Goal: Use online tool/utility: Utilize a website feature to perform a specific function

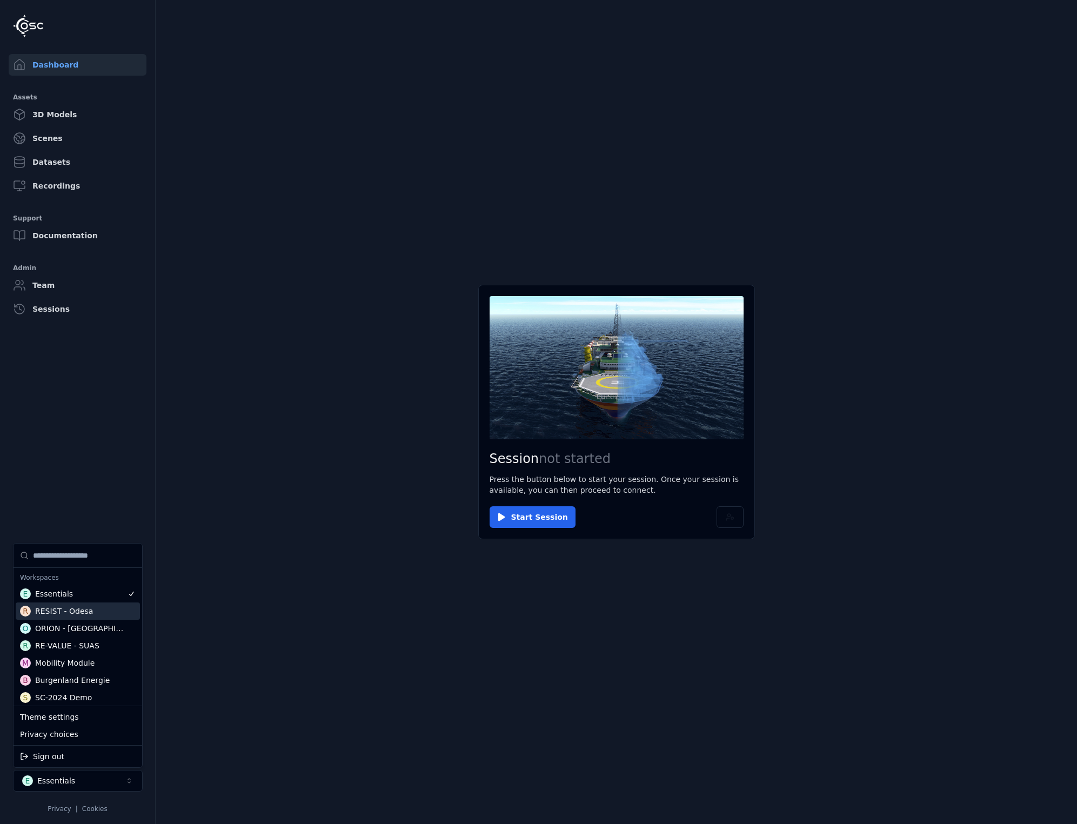
click at [72, 611] on div "RESIST - Odesa" at bounding box center [64, 611] width 58 height 11
click at [169, 216] on html "Dashboard Assets 3D Models Scenes Datasets Recordings Support Documentation Adm…" at bounding box center [538, 412] width 1077 height 824
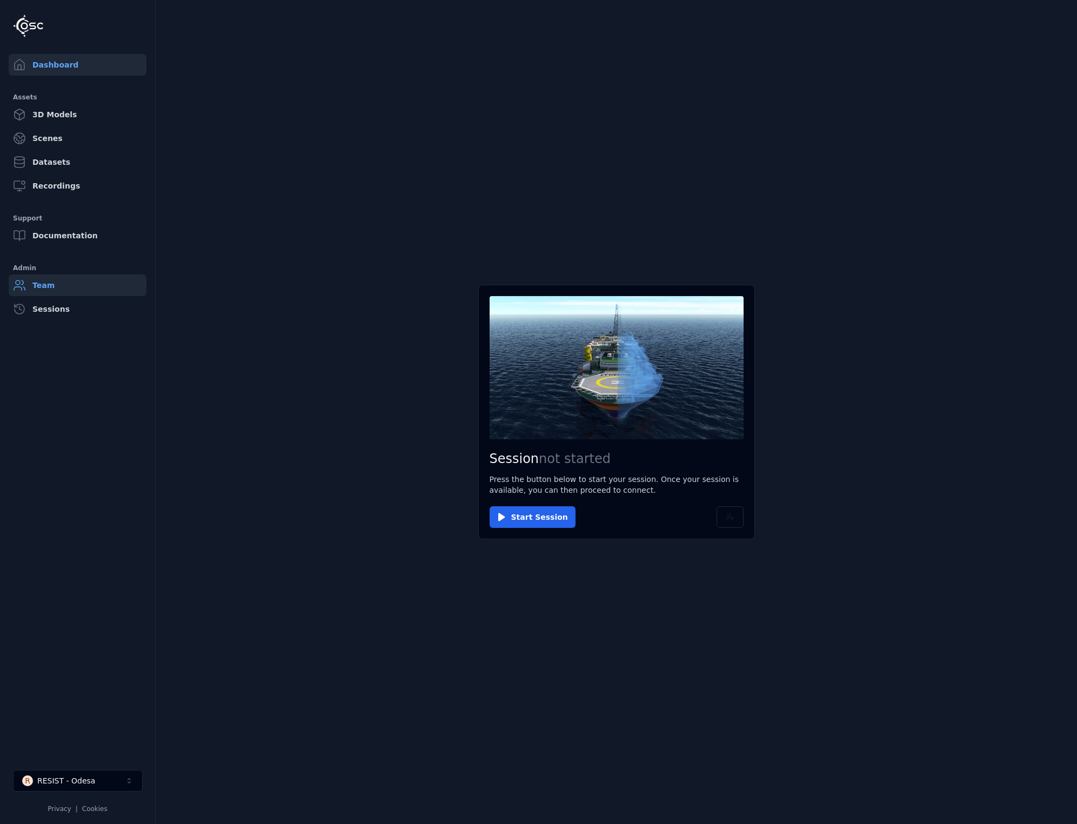
click at [44, 285] on link "Team" at bounding box center [78, 286] width 138 height 22
click at [519, 518] on button "Start Session" at bounding box center [533, 517] width 86 height 22
click at [856, 449] on main "Session ready for connection Your cloud session is ready. Please click the butt…" at bounding box center [617, 412] width 922 height 824
click at [508, 521] on button "Connect" at bounding box center [515, 517] width 50 height 22
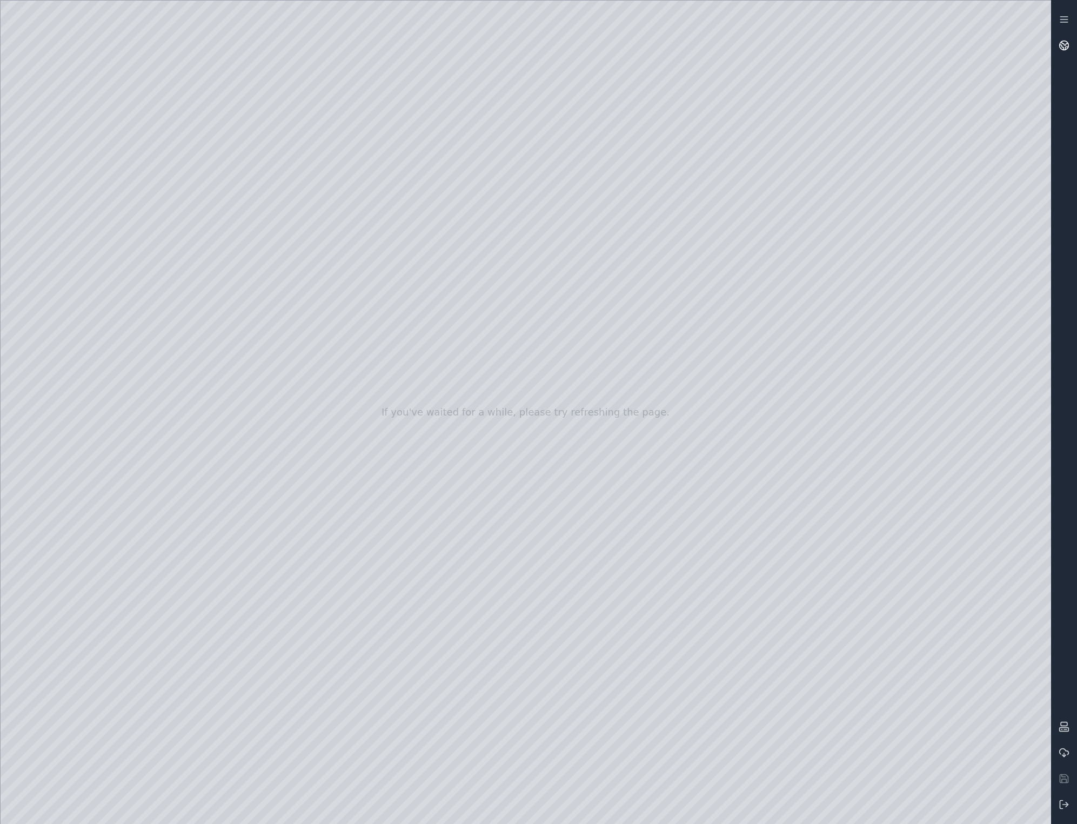
click at [1067, 51] on link at bounding box center [1064, 45] width 26 height 26
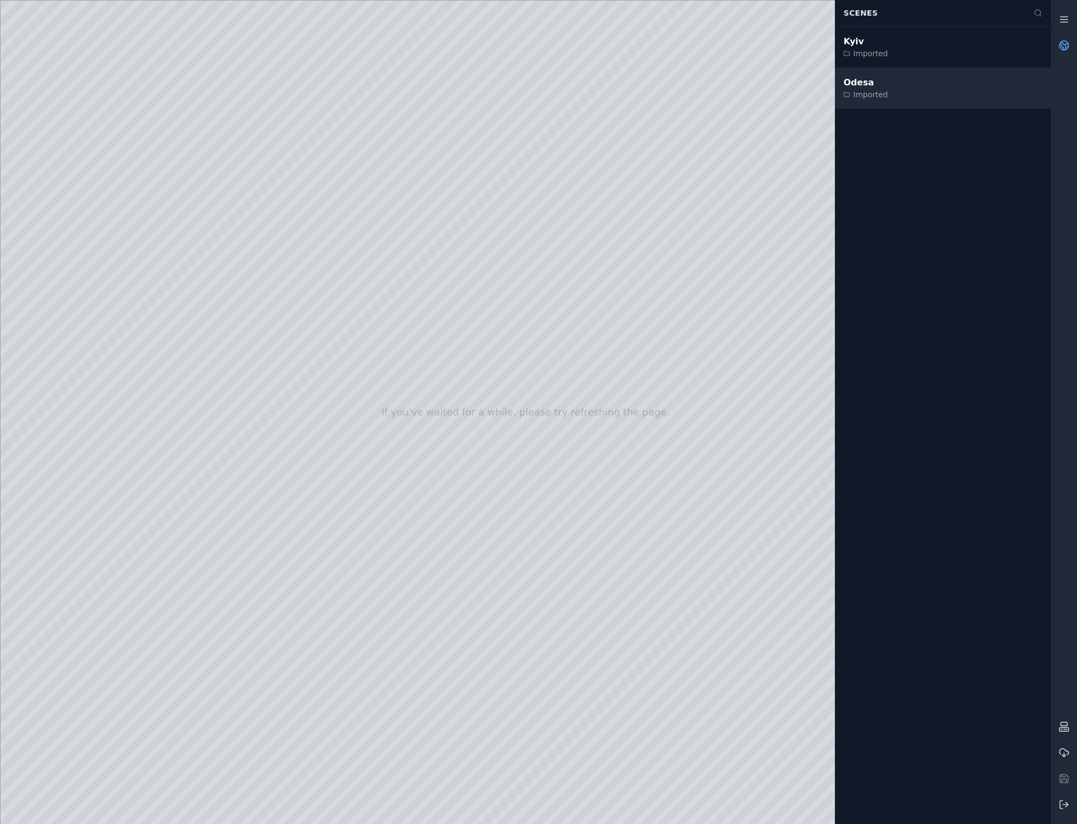
click at [867, 91] on div "Imported" at bounding box center [866, 94] width 44 height 11
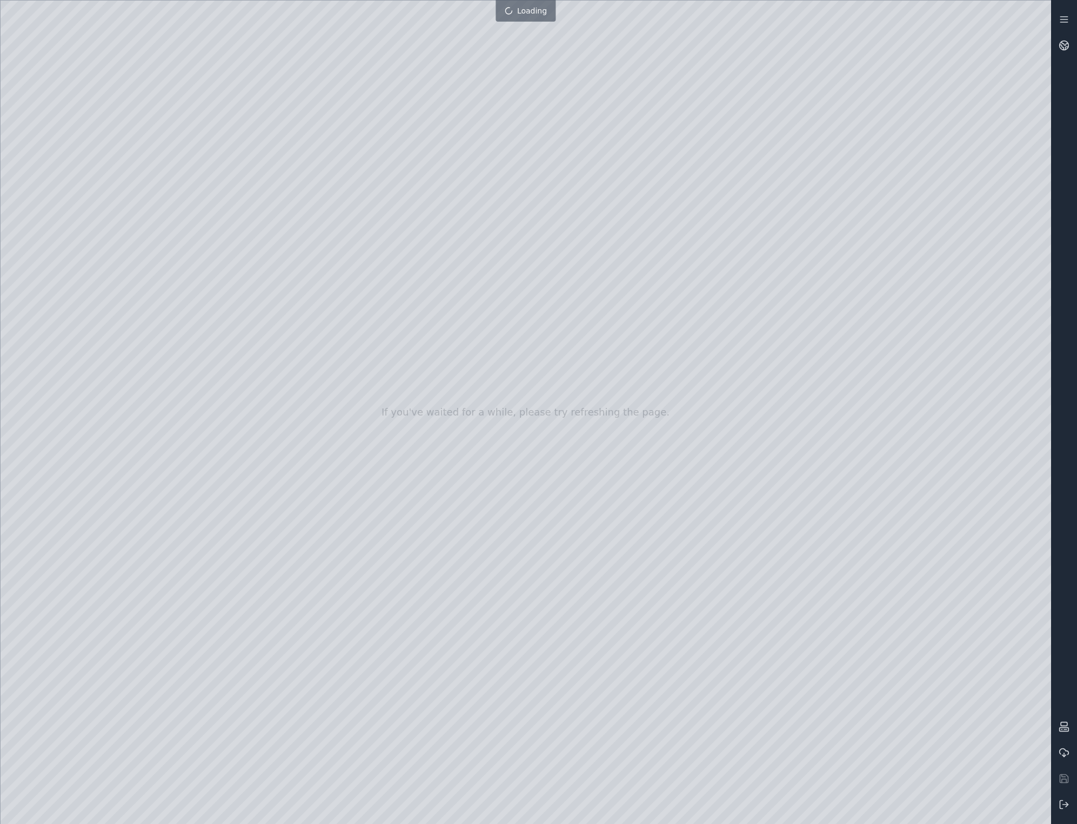
drag, startPoint x: 782, startPoint y: 453, endPoint x: 790, endPoint y: 473, distance: 22.1
drag, startPoint x: 711, startPoint y: 537, endPoint x: 598, endPoint y: 647, distance: 157.5
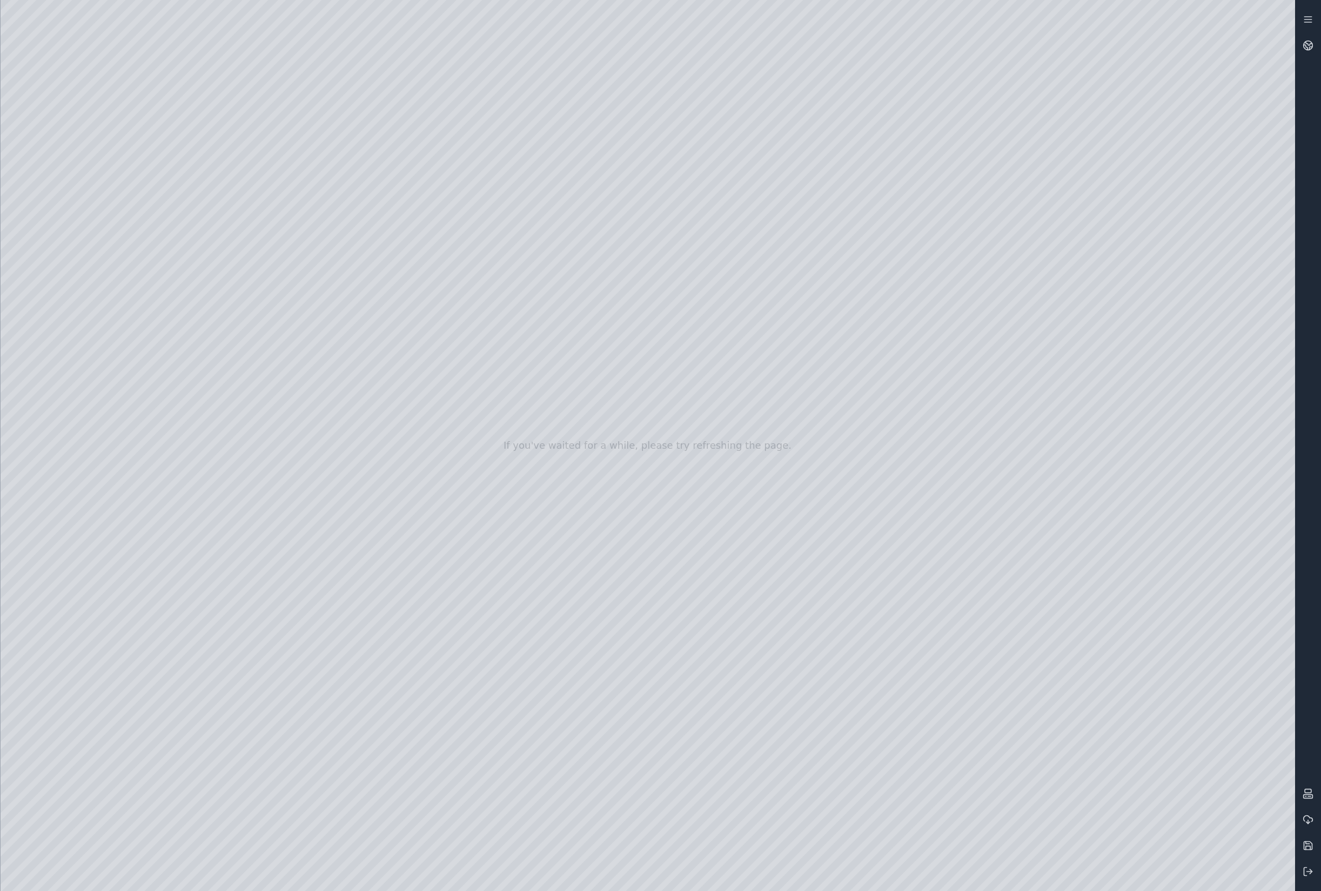
drag, startPoint x: 523, startPoint y: 443, endPoint x: 524, endPoint y: 462, distance: 18.4
drag, startPoint x: 524, startPoint y: 462, endPoint x: 516, endPoint y: 606, distance: 144.0
drag, startPoint x: 524, startPoint y: 468, endPoint x: 557, endPoint y: 541, distance: 80.6
drag, startPoint x: 546, startPoint y: 511, endPoint x: 963, endPoint y: 284, distance: 474.5
drag, startPoint x: 647, startPoint y: 417, endPoint x: 552, endPoint y: 426, distance: 95.6
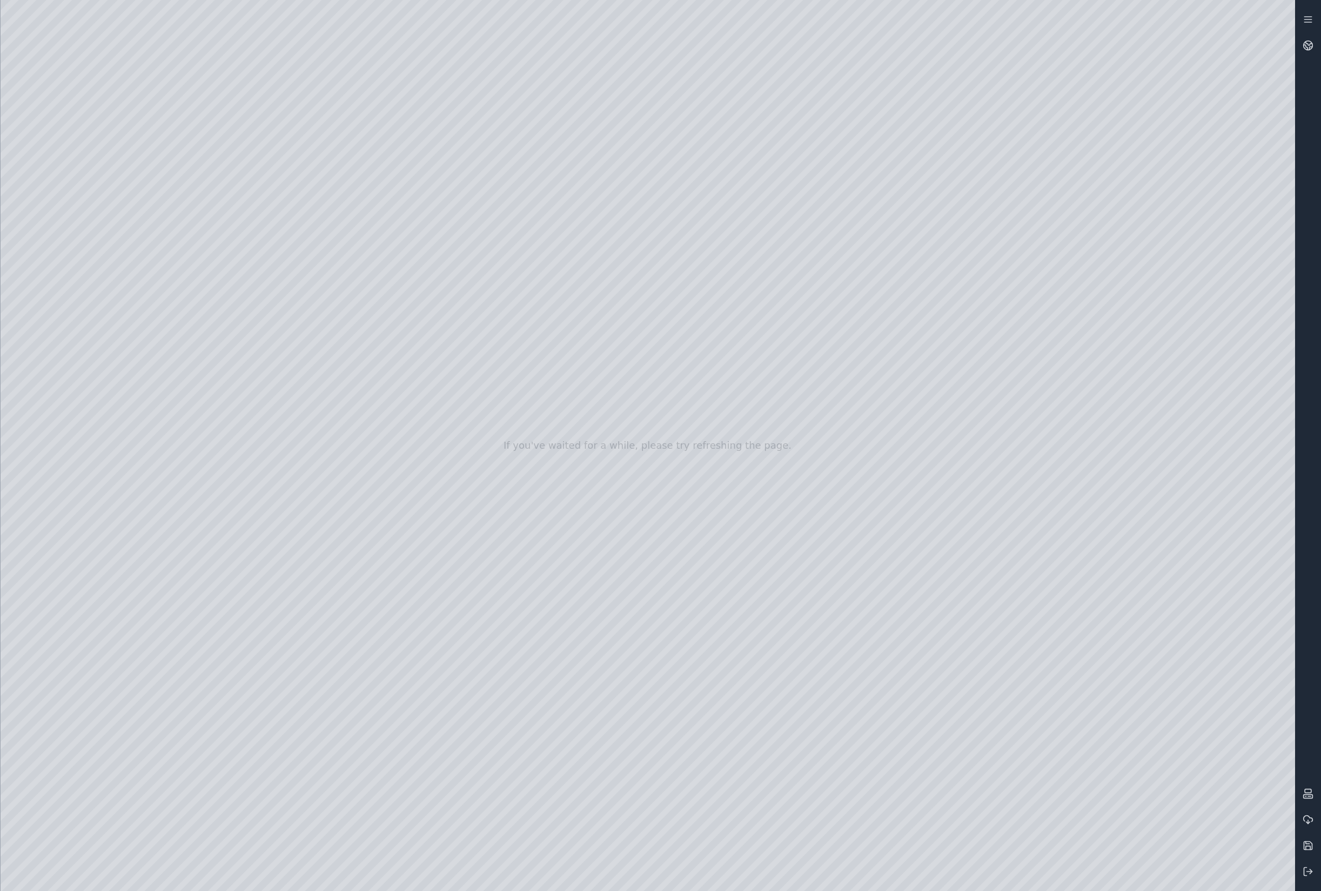
drag, startPoint x: 408, startPoint y: 418, endPoint x: 593, endPoint y: 797, distance: 422.5
drag, startPoint x: 731, startPoint y: 448, endPoint x: 769, endPoint y: 431, distance: 40.9
drag, startPoint x: 880, startPoint y: 533, endPoint x: 611, endPoint y: 146, distance: 470.9
drag, startPoint x: 762, startPoint y: 275, endPoint x: 714, endPoint y: 496, distance: 226.2
drag, startPoint x: 919, startPoint y: 402, endPoint x: 891, endPoint y: 403, distance: 28.7
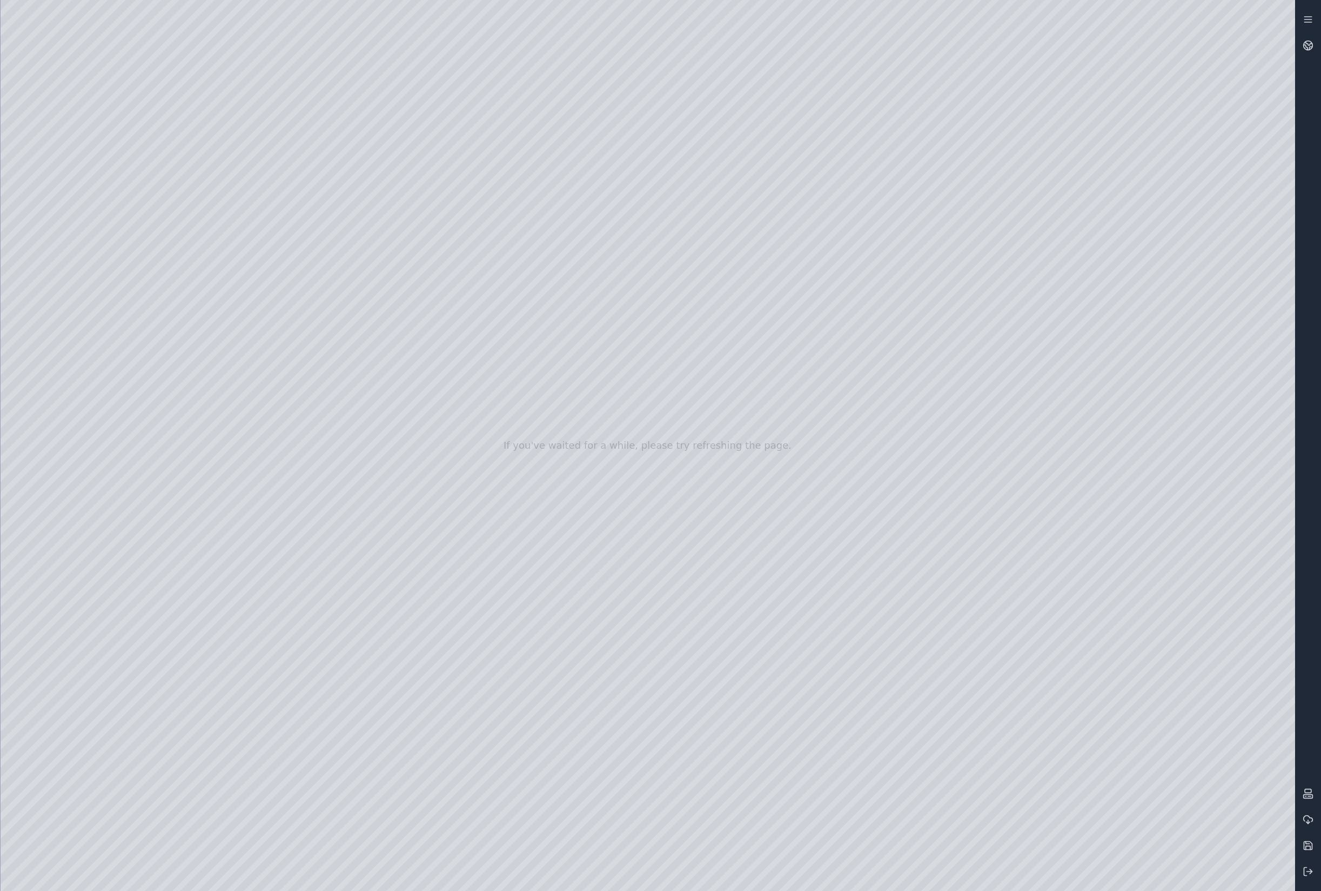
click at [891, 403] on div at bounding box center [648, 445] width 1295 height 891
drag, startPoint x: 893, startPoint y: 401, endPoint x: 864, endPoint y: 388, distance: 31.4
drag, startPoint x: 831, startPoint y: 378, endPoint x: 855, endPoint y: 395, distance: 29.2
click at [855, 395] on div at bounding box center [648, 445] width 1295 height 891
drag, startPoint x: 854, startPoint y: 396, endPoint x: 877, endPoint y: 411, distance: 27.3
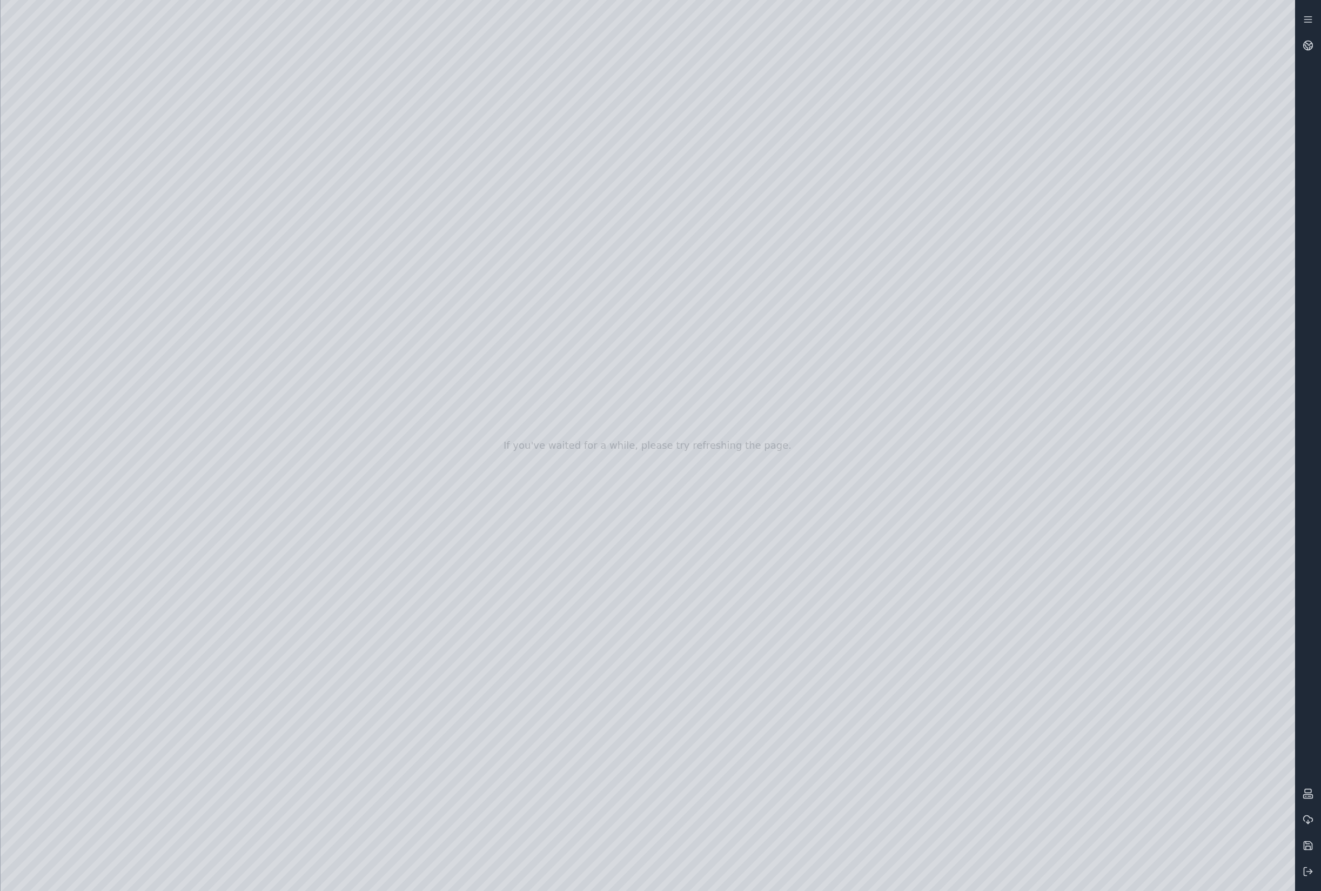
drag, startPoint x: 874, startPoint y: 406, endPoint x: 882, endPoint y: 398, distance: 11.5
click at [13, 163] on div at bounding box center [648, 445] width 1295 height 891
click at [1077, 123] on div at bounding box center [648, 445] width 1295 height 891
click at [1077, 24] on icon at bounding box center [1308, 19] width 11 height 11
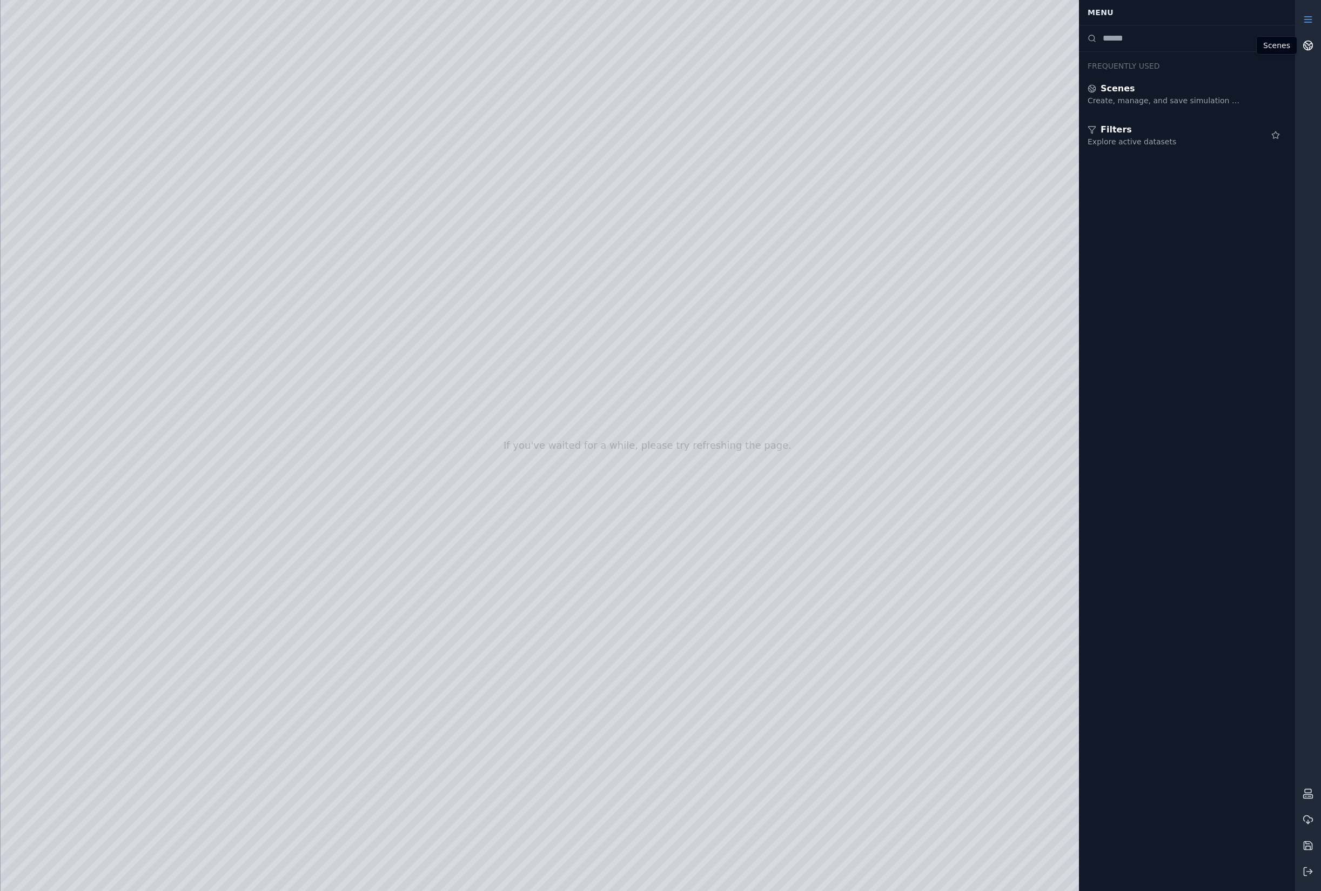
click at [1077, 46] on icon at bounding box center [1308, 45] width 11 height 11
click at [1077, 71] on button "Stop" at bounding box center [1207, 68] width 77 height 19
click at [1077, 824] on icon at bounding box center [1308, 871] width 11 height 11
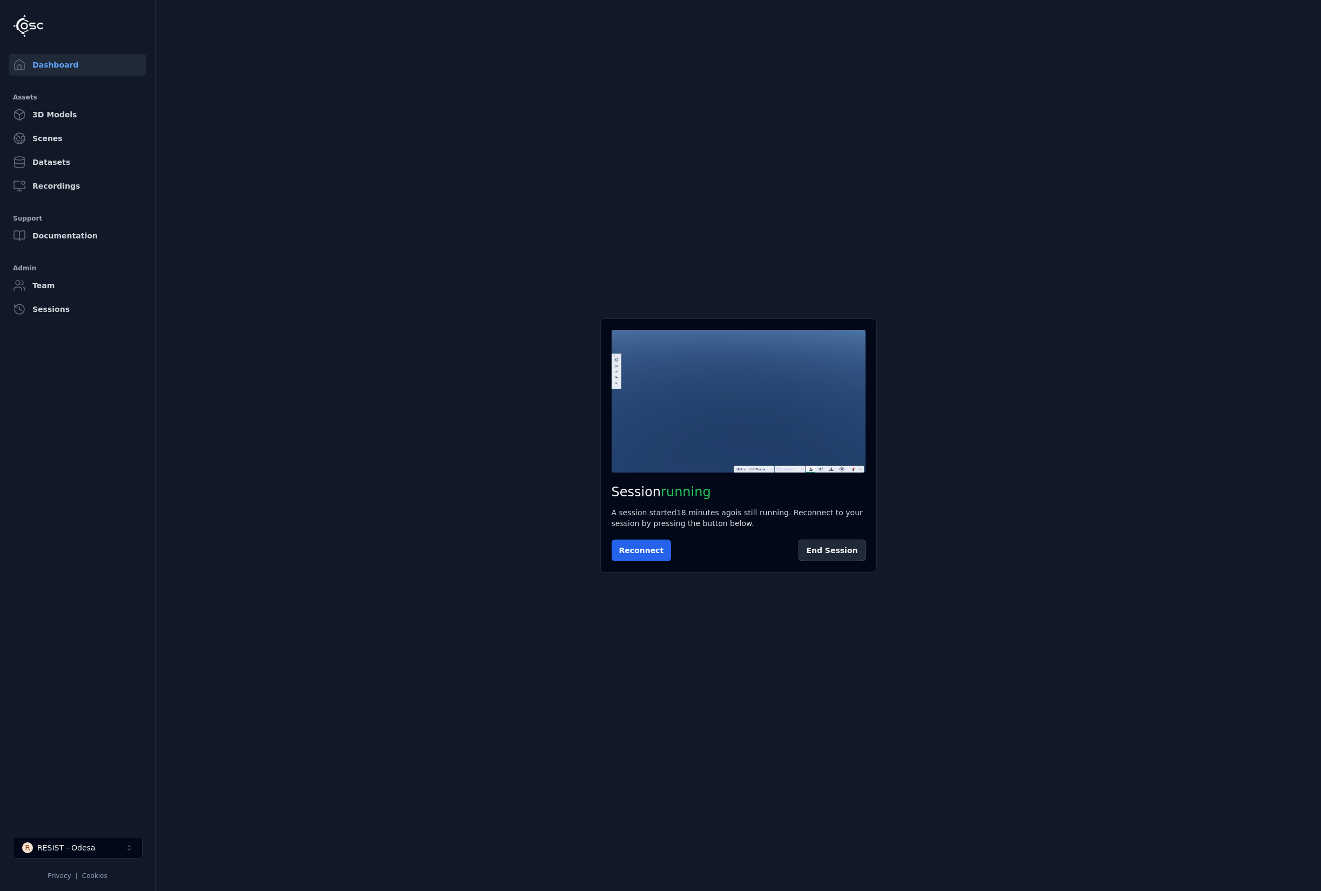
click at [212, 749] on main "Session running A session started 18 minutes ago is still running. Reconnect to…" at bounding box center [739, 445] width 1166 height 891
click at [854, 546] on button "End Session" at bounding box center [832, 550] width 66 height 22
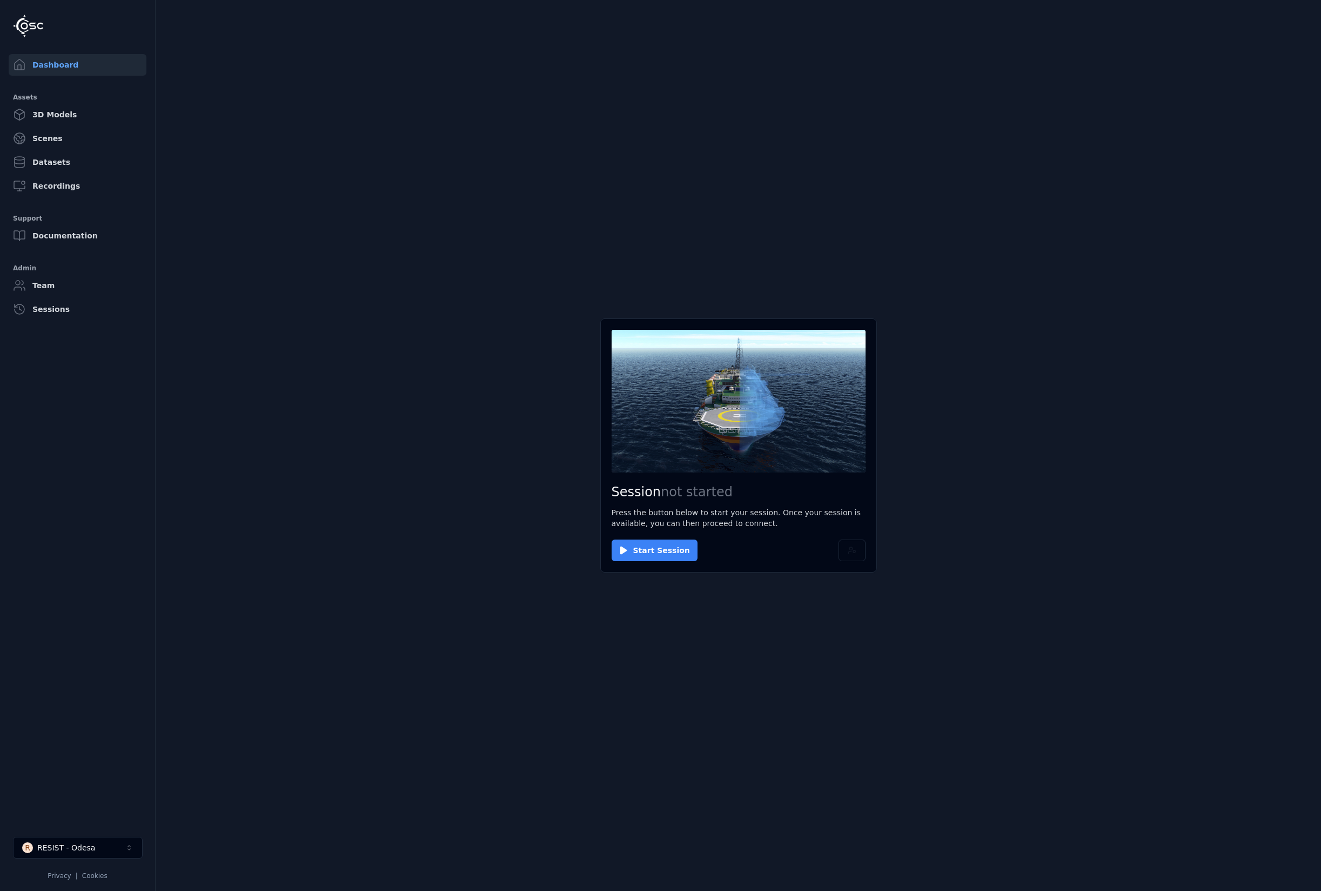
click at [644, 548] on button "Start Session" at bounding box center [655, 550] width 86 height 22
click at [636, 552] on button "Connect" at bounding box center [637, 550] width 50 height 22
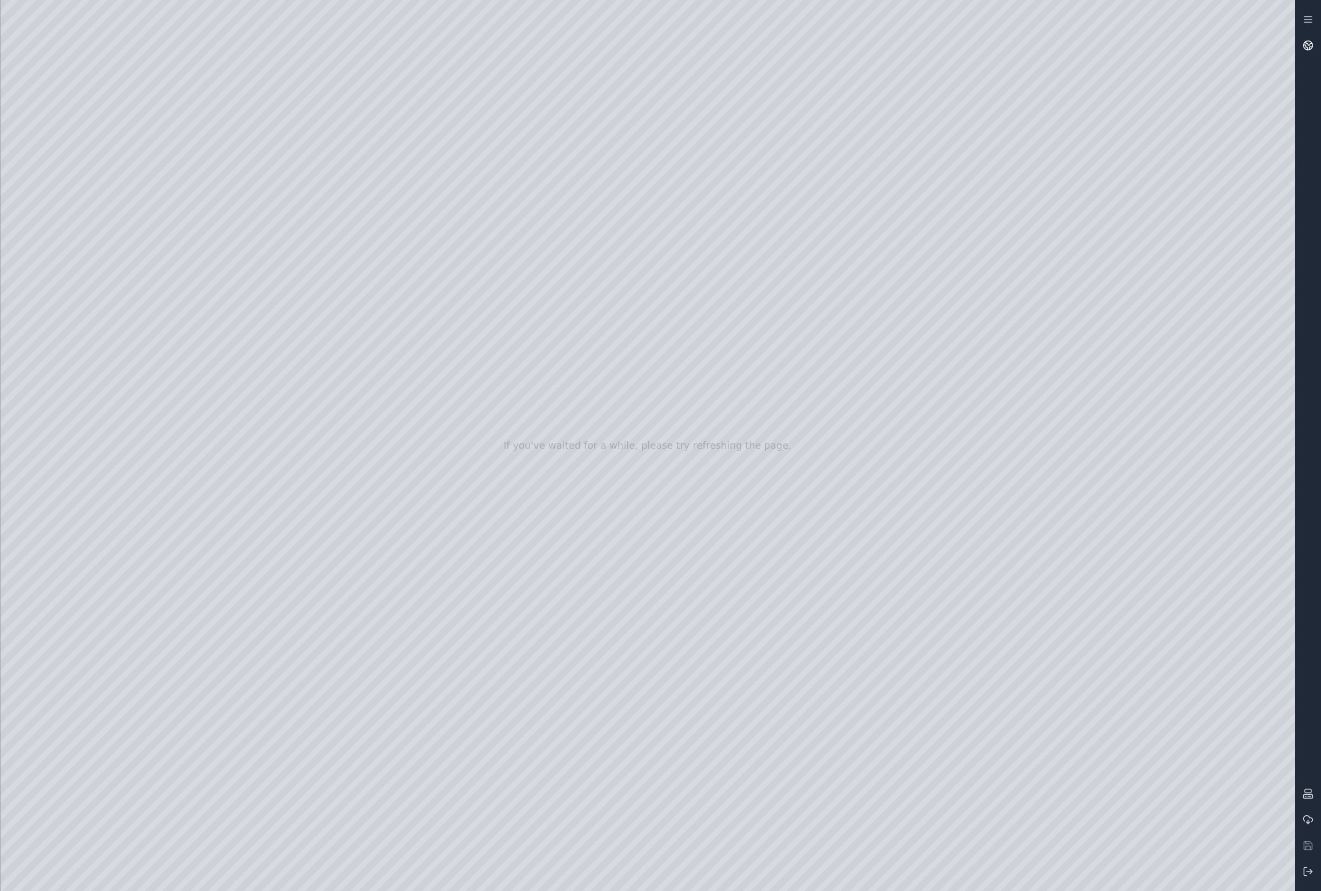
click at [1077, 48] on icon at bounding box center [1308, 45] width 11 height 11
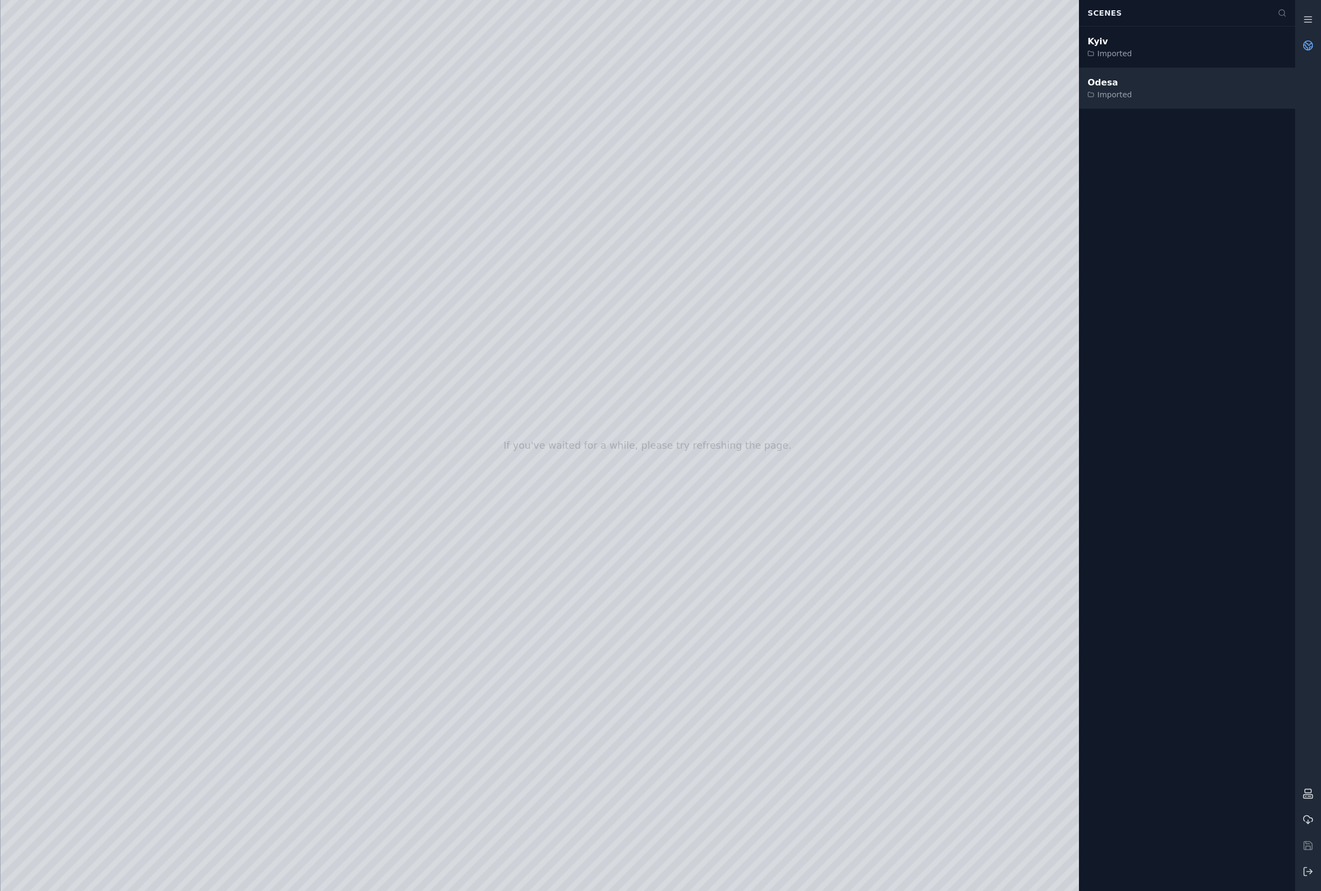
click at [1077, 91] on div "Imported" at bounding box center [1110, 94] width 44 height 11
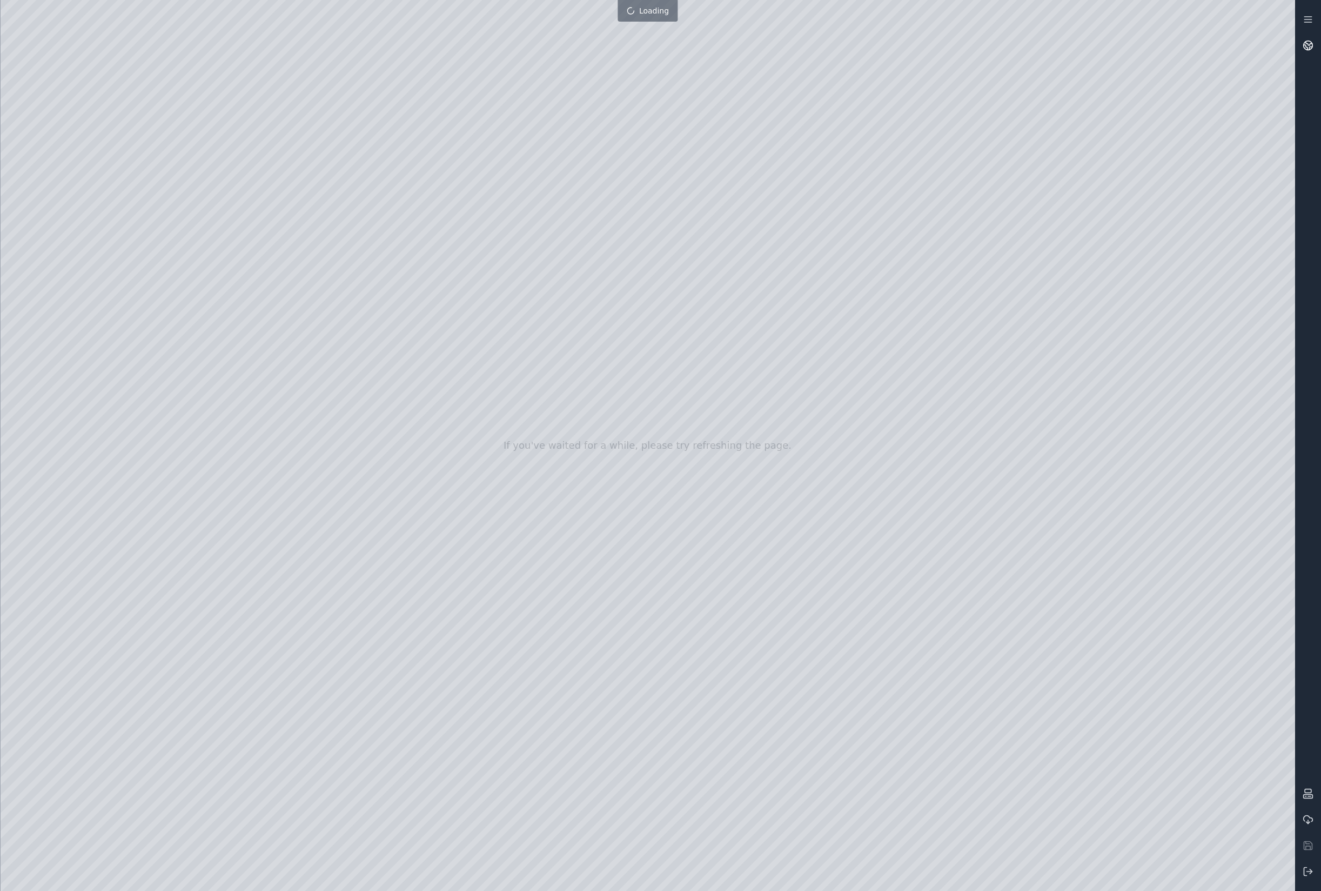
click at [1077, 50] on link at bounding box center [1309, 45] width 26 height 26
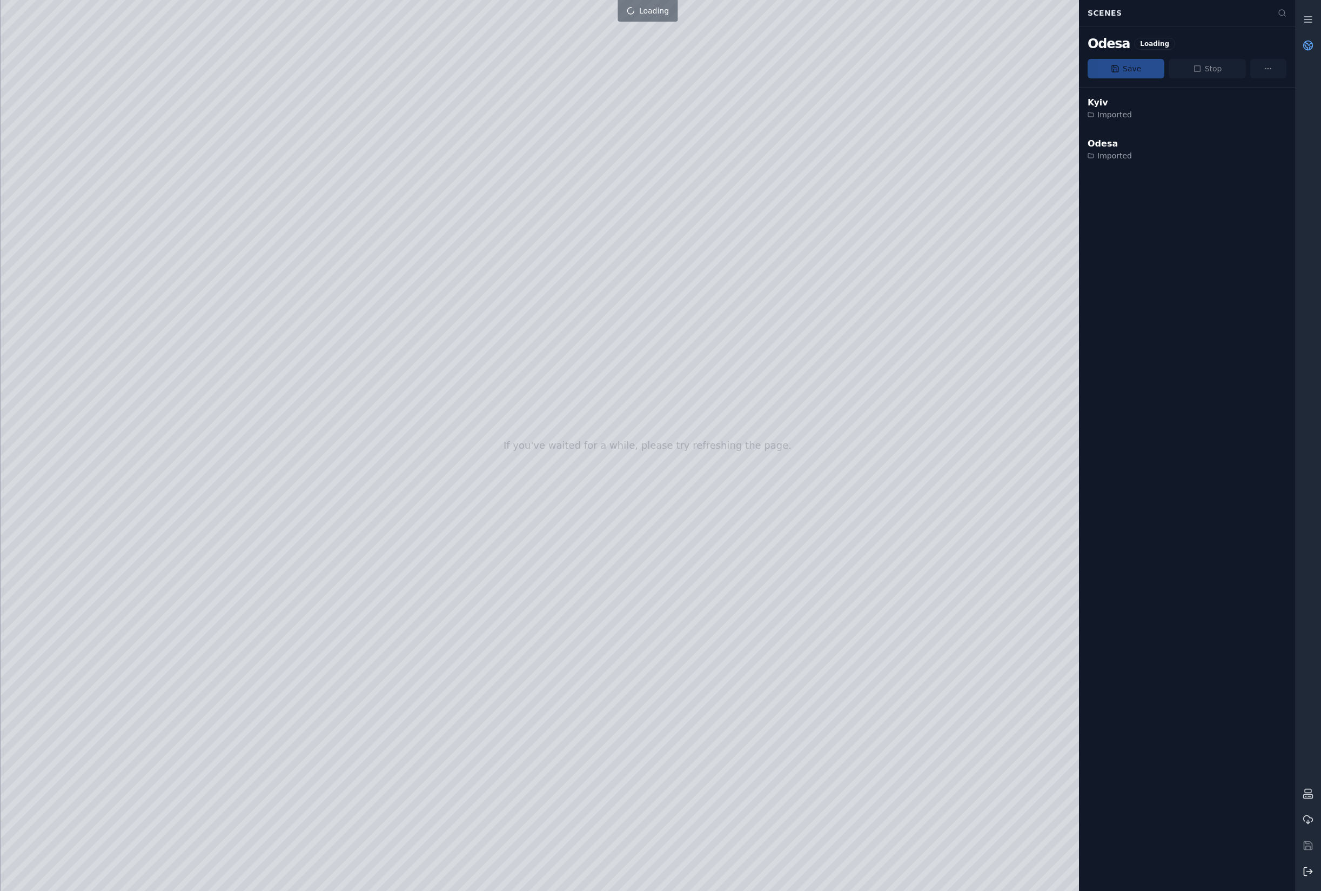
click at [1077, 824] on icon at bounding box center [1308, 871] width 11 height 11
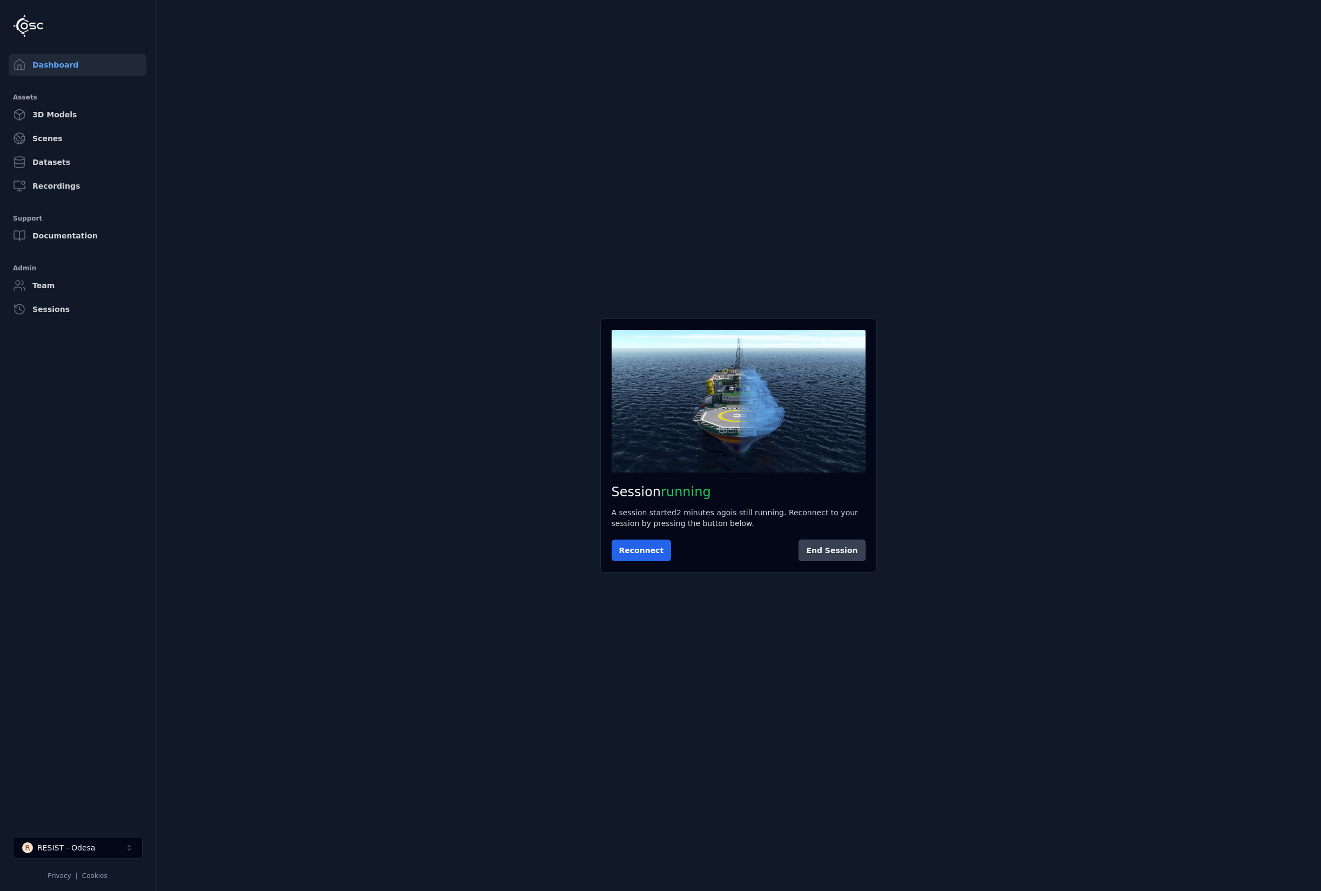
click at [834, 550] on button "End Session" at bounding box center [832, 550] width 66 height 22
drag, startPoint x: 407, startPoint y: 79, endPoint x: 413, endPoint y: 74, distance: 8.8
click at [407, 79] on main "Session not started Press the button below to start your session. Once your ses…" at bounding box center [739, 445] width 1166 height 891
click at [328, 590] on main "Session not started Press the button below to start your session. Once your ses…" at bounding box center [739, 445] width 1166 height 891
